Goal: Entertainment & Leisure: Consume media (video, audio)

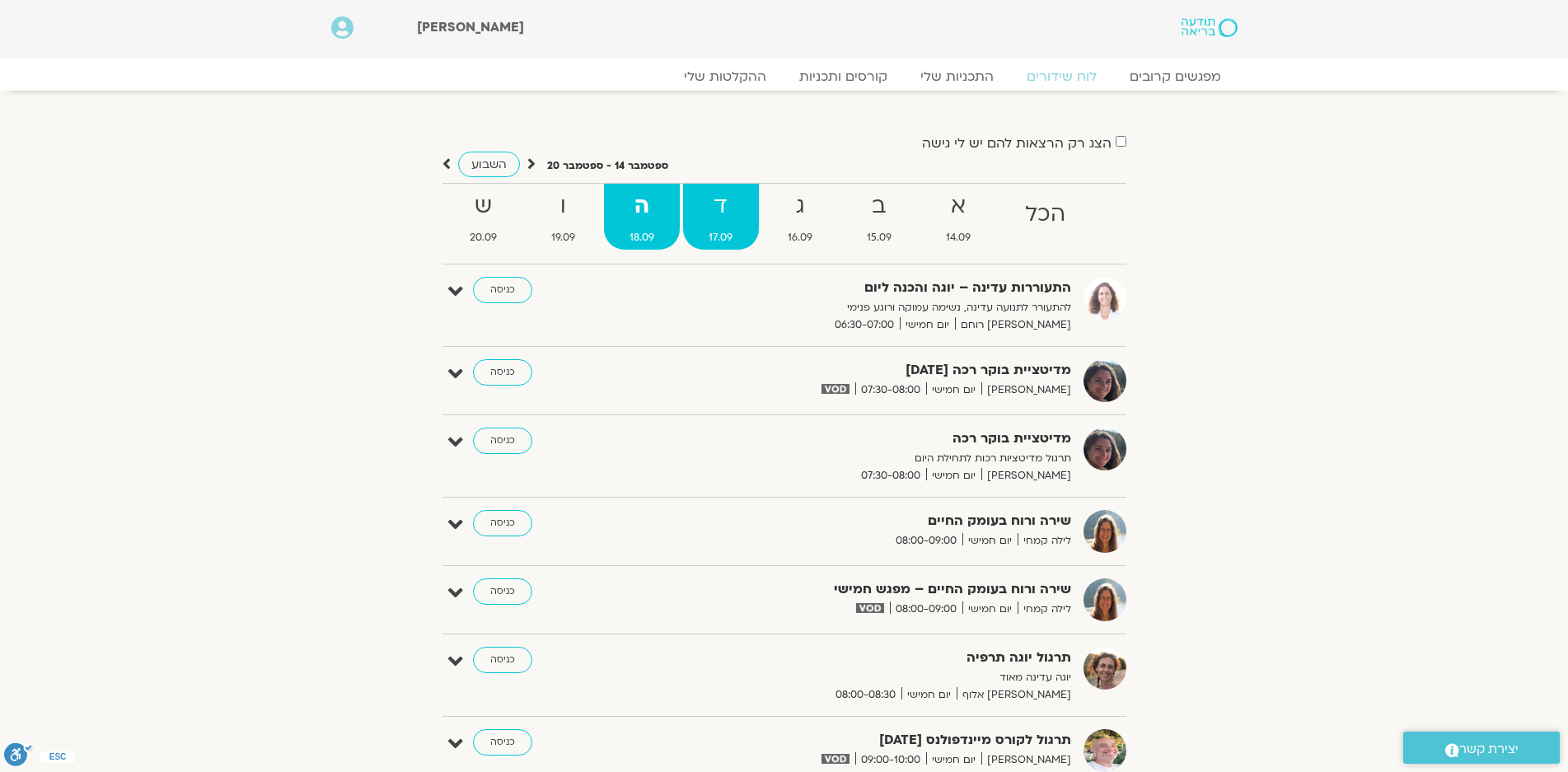
click at [723, 206] on strong "ד" at bounding box center [720, 207] width 75 height 37
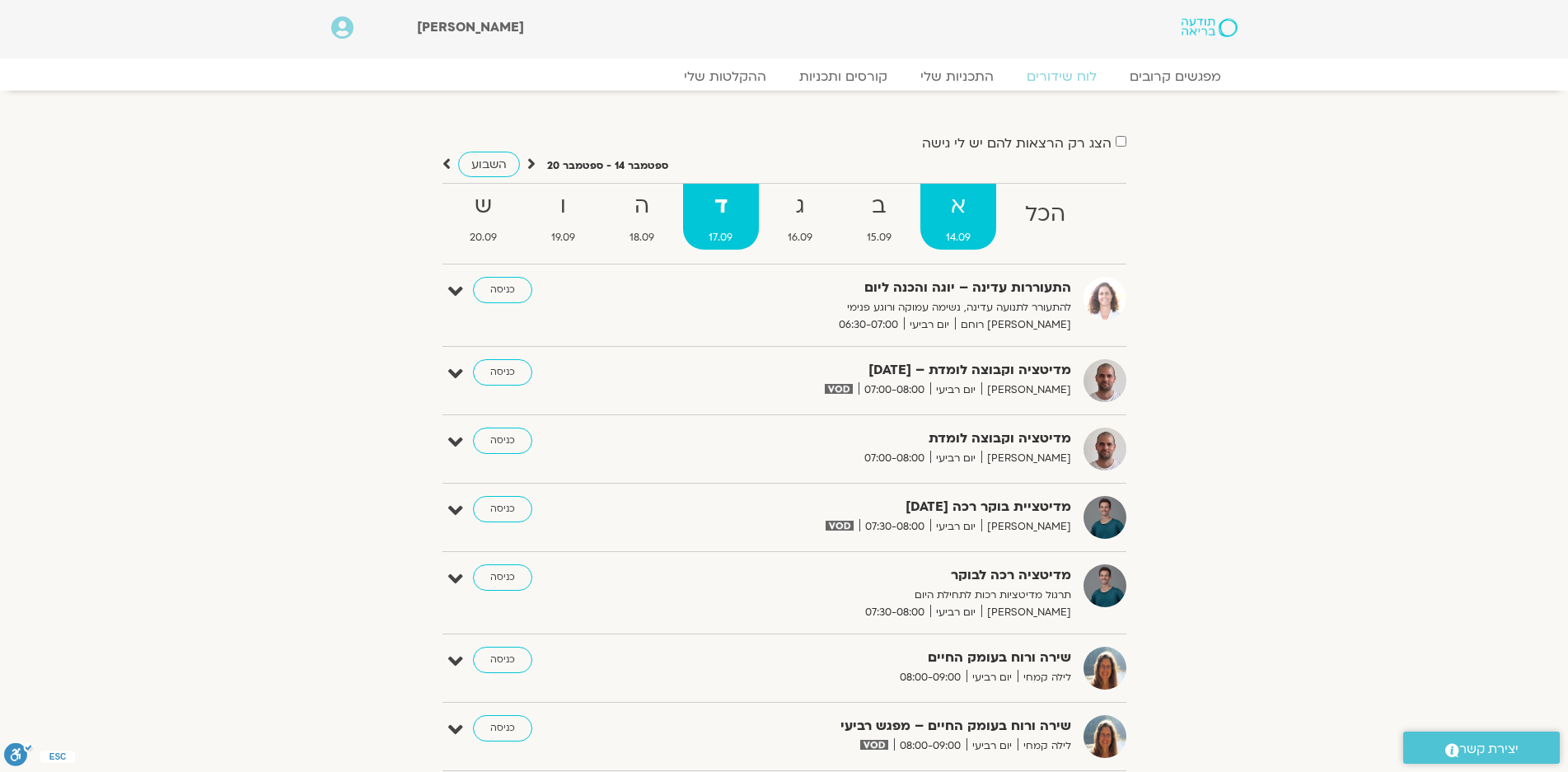
click at [964, 224] on strong "א" at bounding box center [958, 207] width 76 height 37
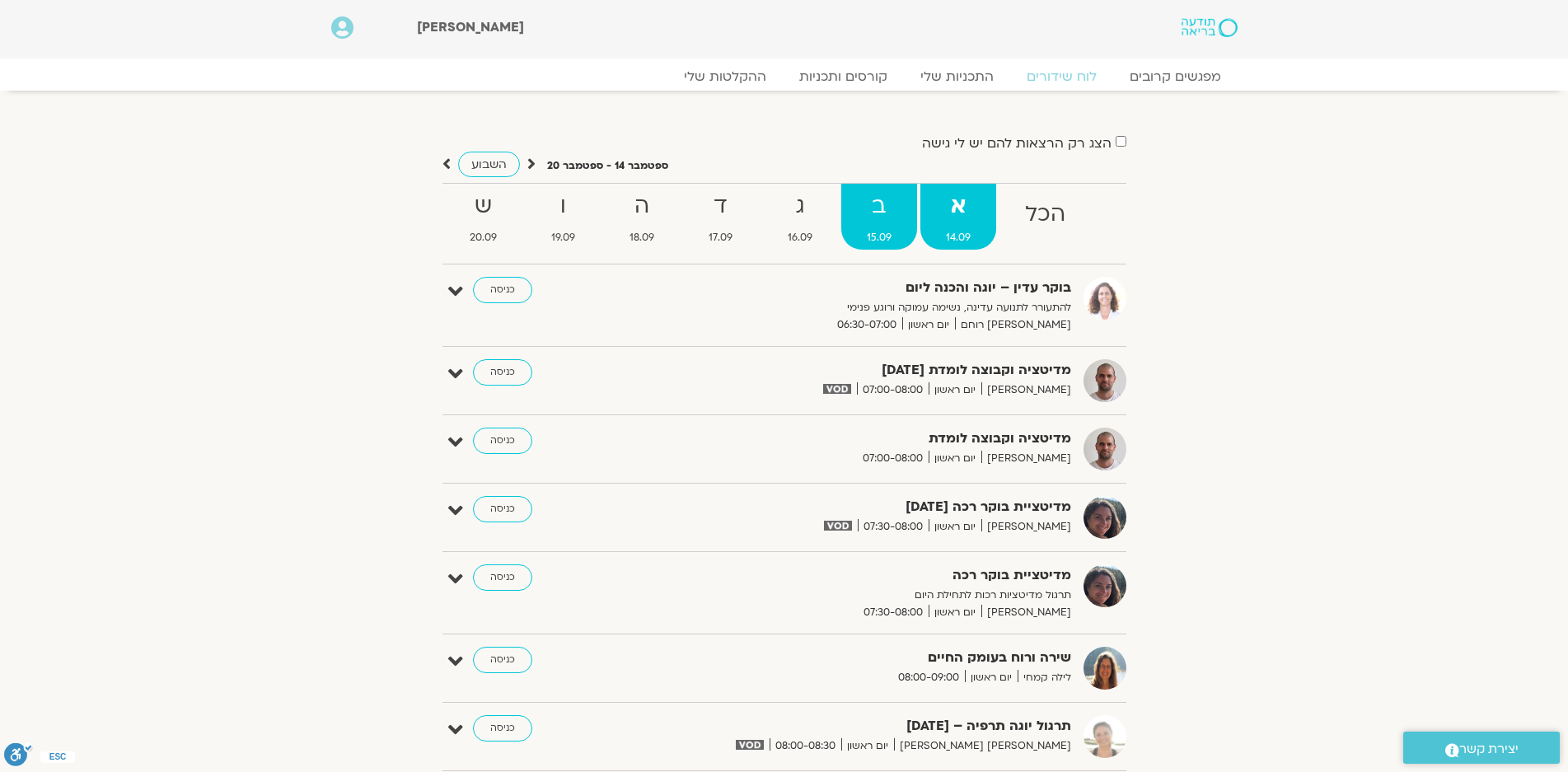
click at [898, 227] on link "ב 15.09" at bounding box center [879, 216] width 76 height 66
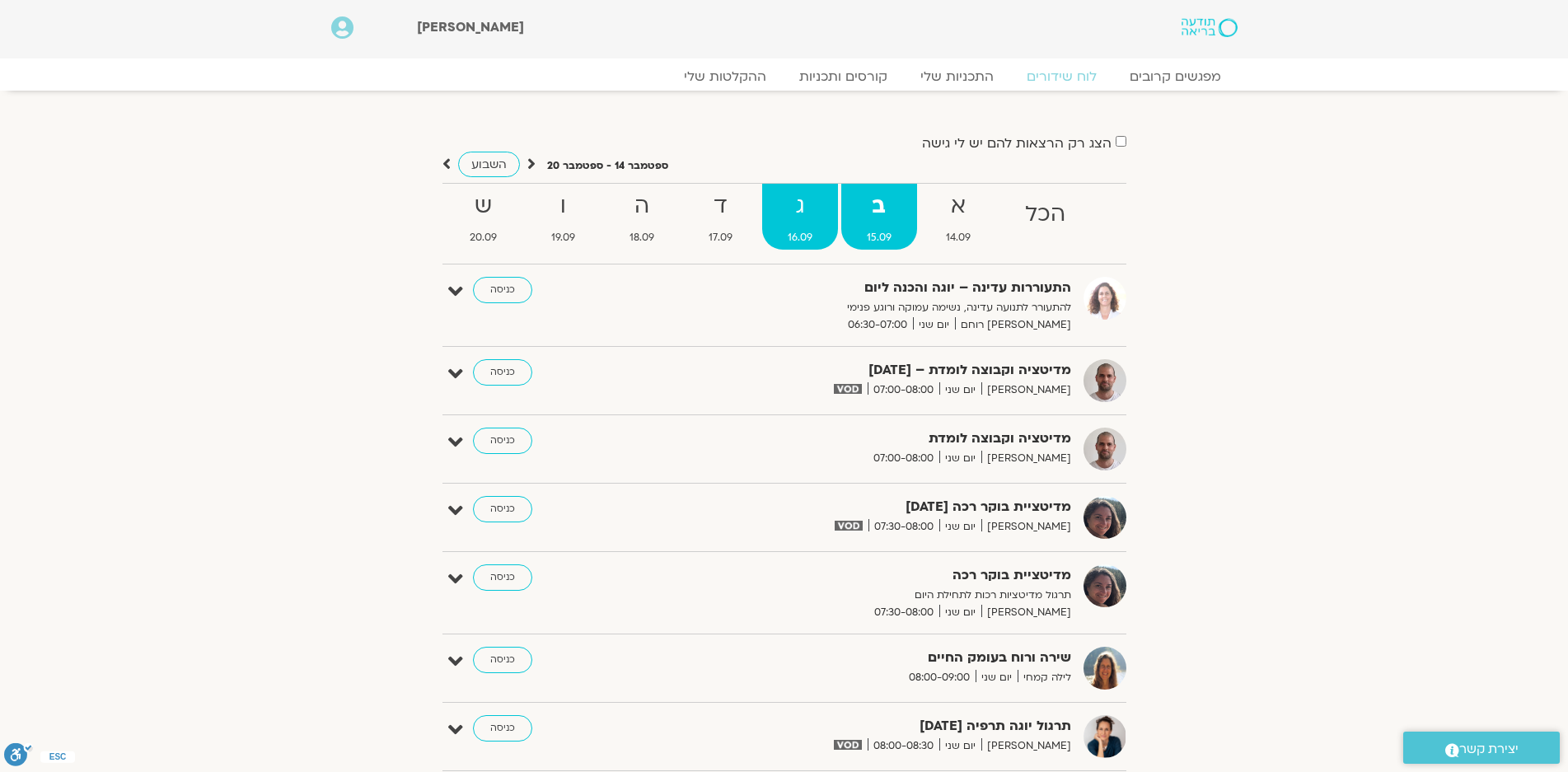
click at [813, 226] on link "ג 16.09" at bounding box center [800, 216] width 76 height 66
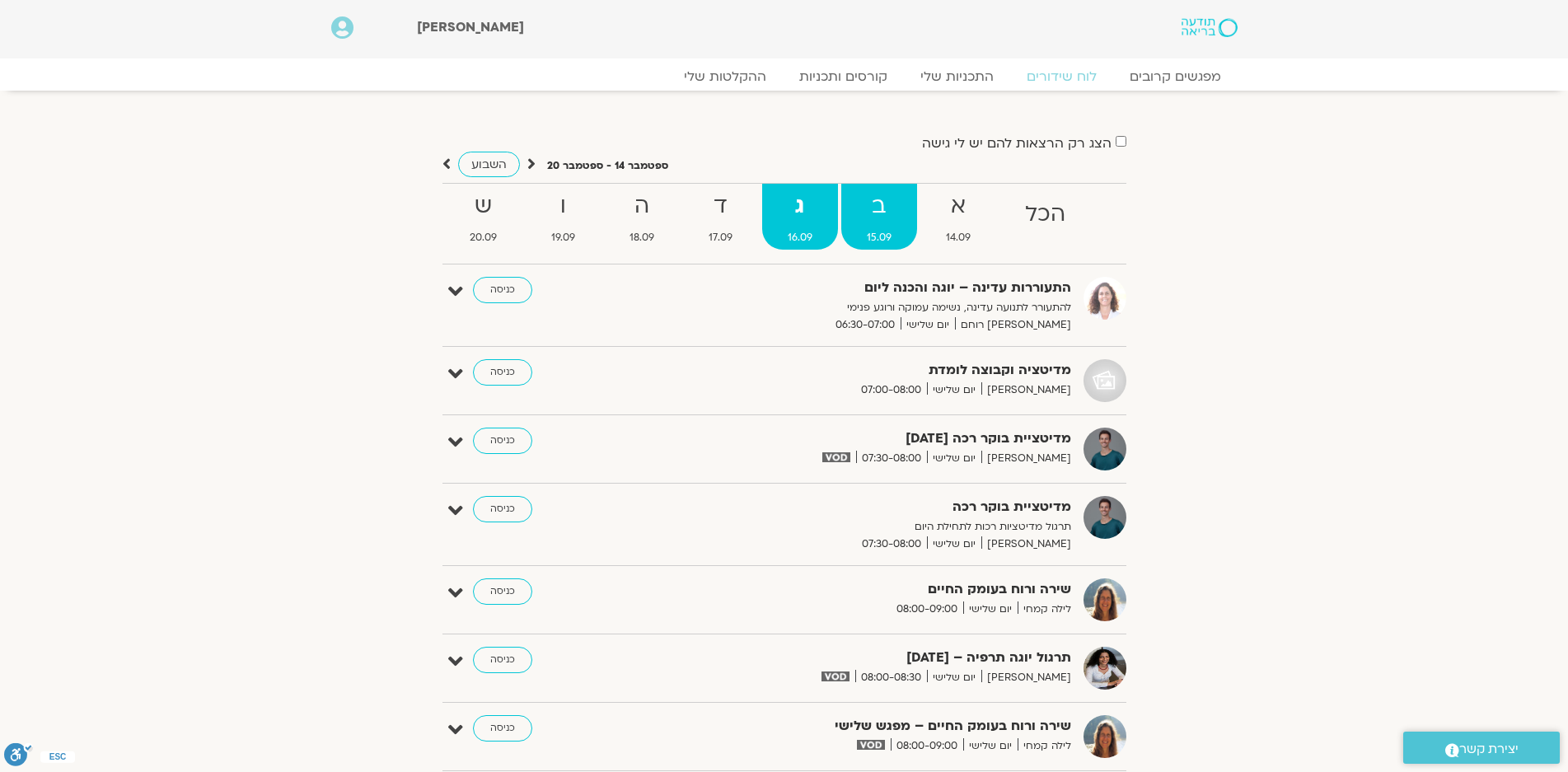
click at [866, 226] on link "ב 15.09" at bounding box center [879, 216] width 76 height 66
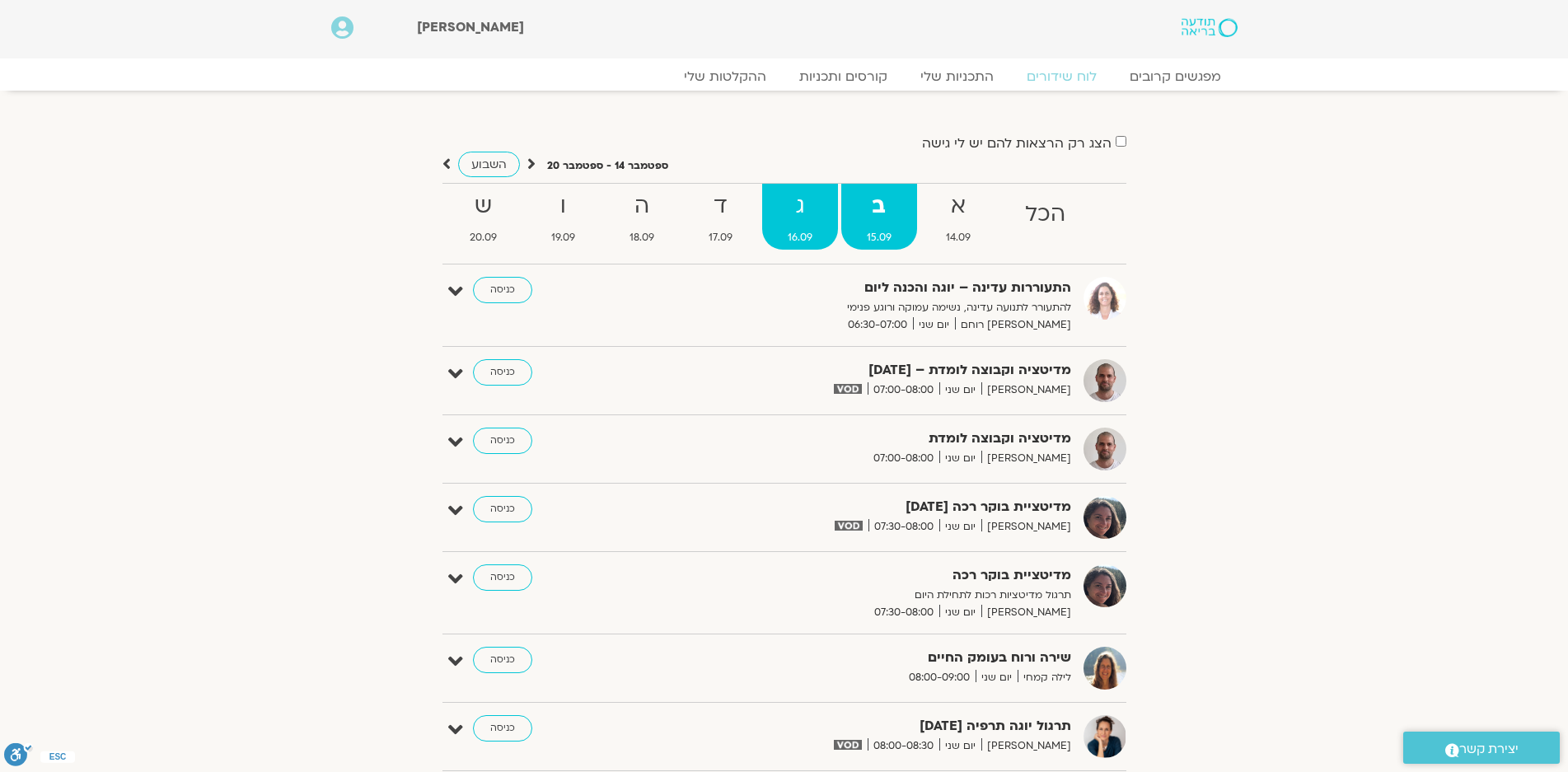
click at [789, 226] on link "ג 16.09" at bounding box center [800, 216] width 76 height 66
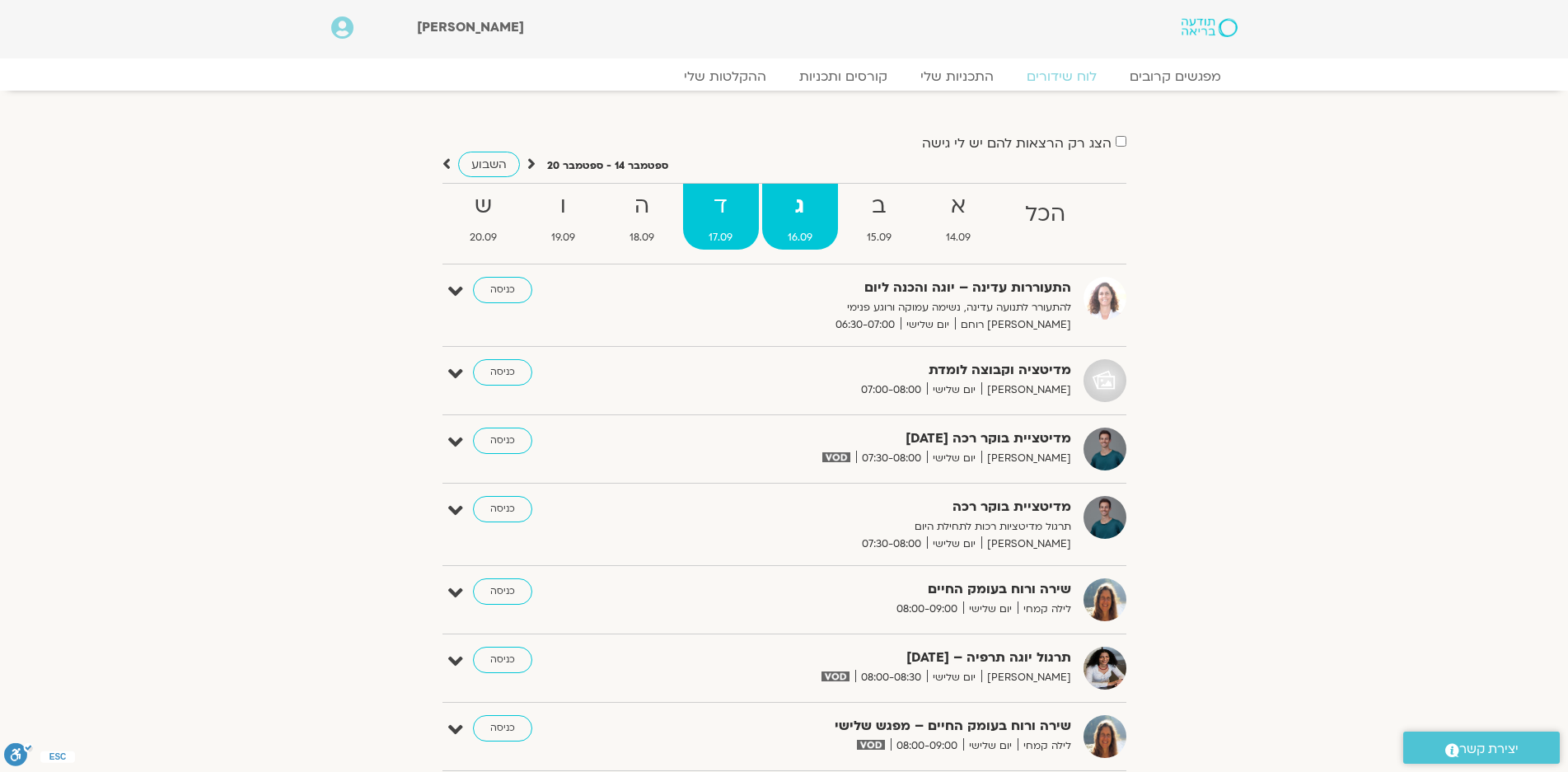
click at [721, 224] on strong "ד" at bounding box center [720, 207] width 75 height 37
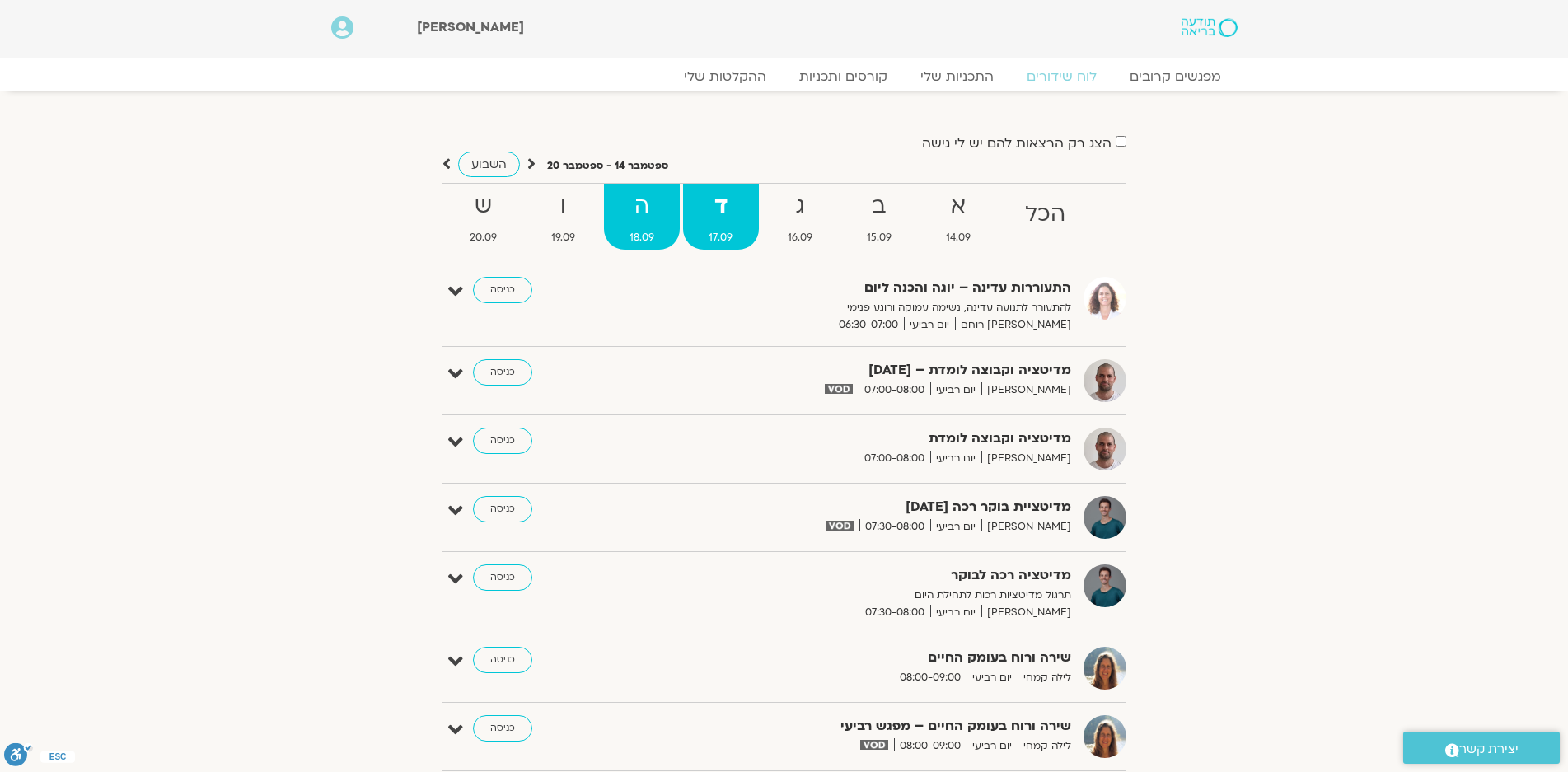
click at [648, 215] on strong "ה" at bounding box center [641, 207] width 76 height 37
